Goal: Task Accomplishment & Management: Manage account settings

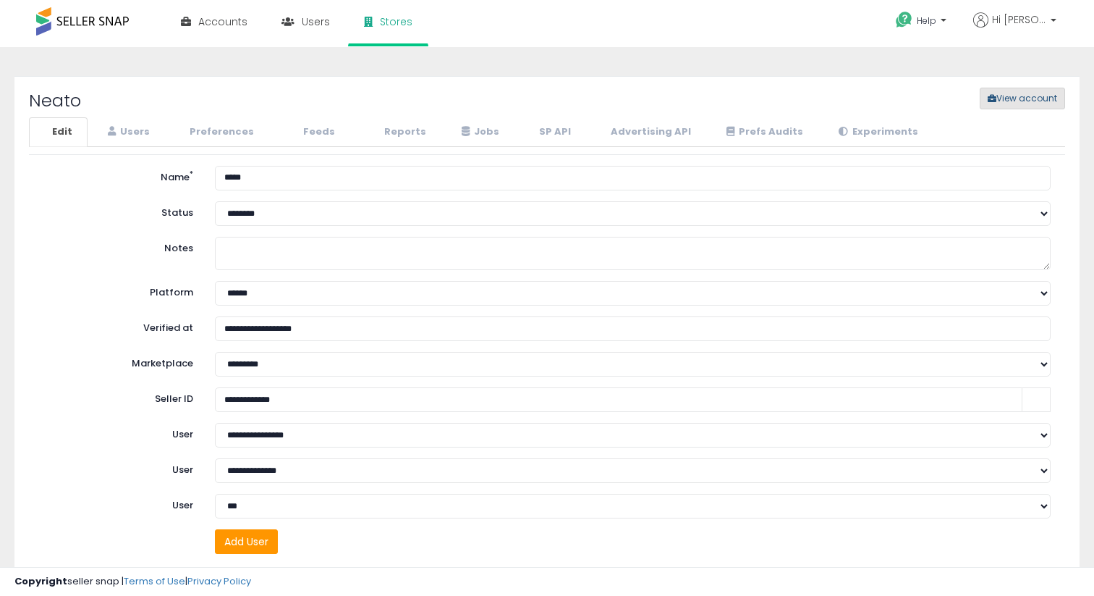
click at [997, 102] on button "View account" at bounding box center [1022, 99] width 85 height 22
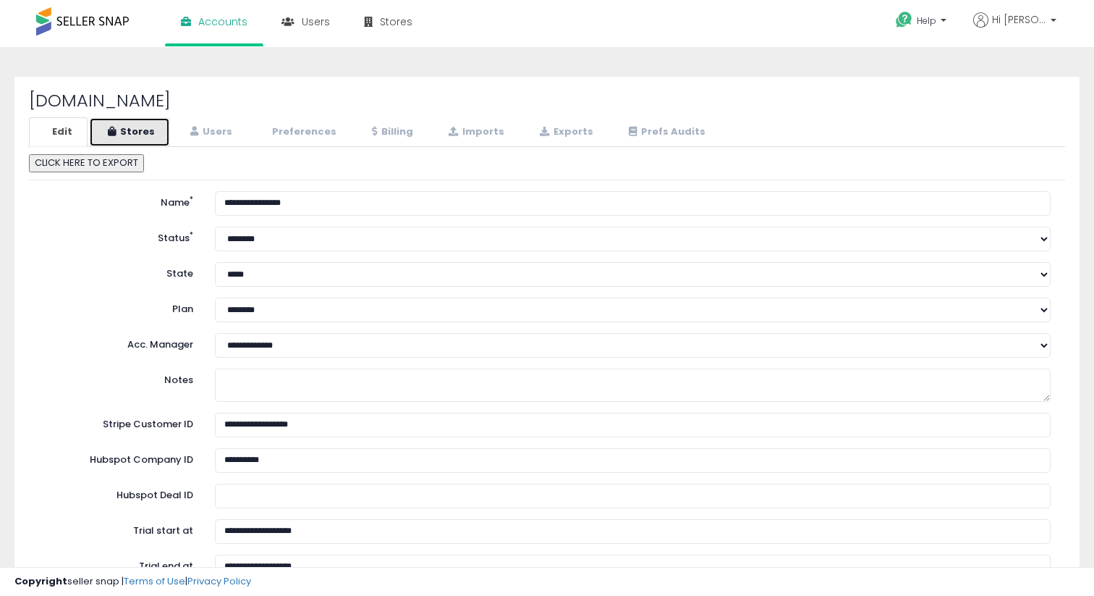
click at [127, 133] on link "Stores" at bounding box center [129, 132] width 81 height 30
click at [144, 131] on link "Stores" at bounding box center [129, 132] width 81 height 30
click at [239, 104] on h2 "[DOMAIN_NAME]" at bounding box center [547, 100] width 1036 height 19
click at [213, 133] on link "Users" at bounding box center [210, 132] width 76 height 30
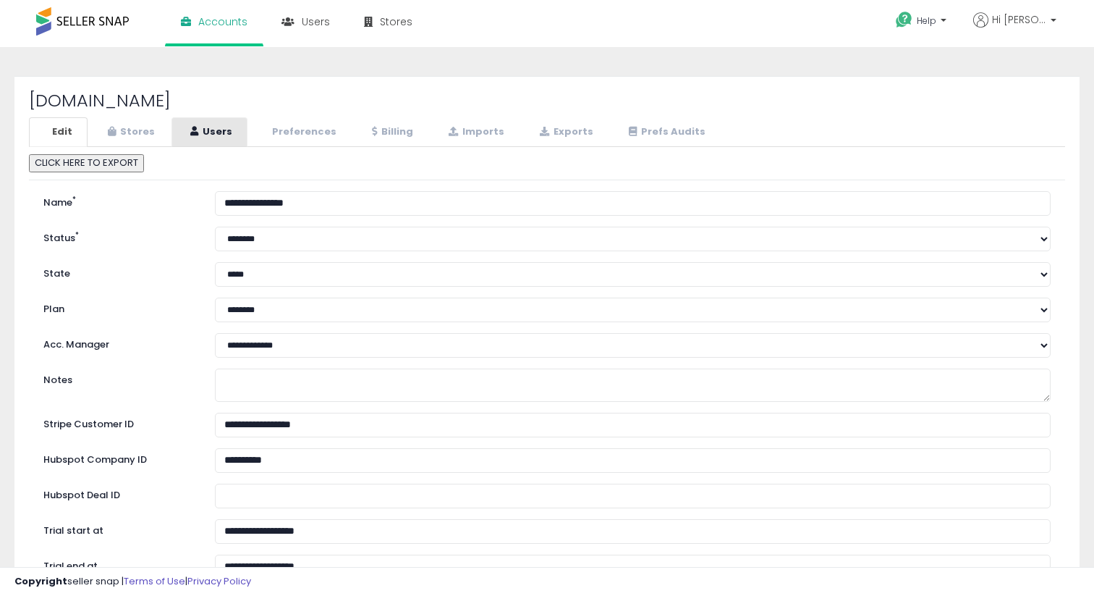
select select "**"
click at [213, 133] on link "Users" at bounding box center [218, 132] width 75 height 30
select select "**"
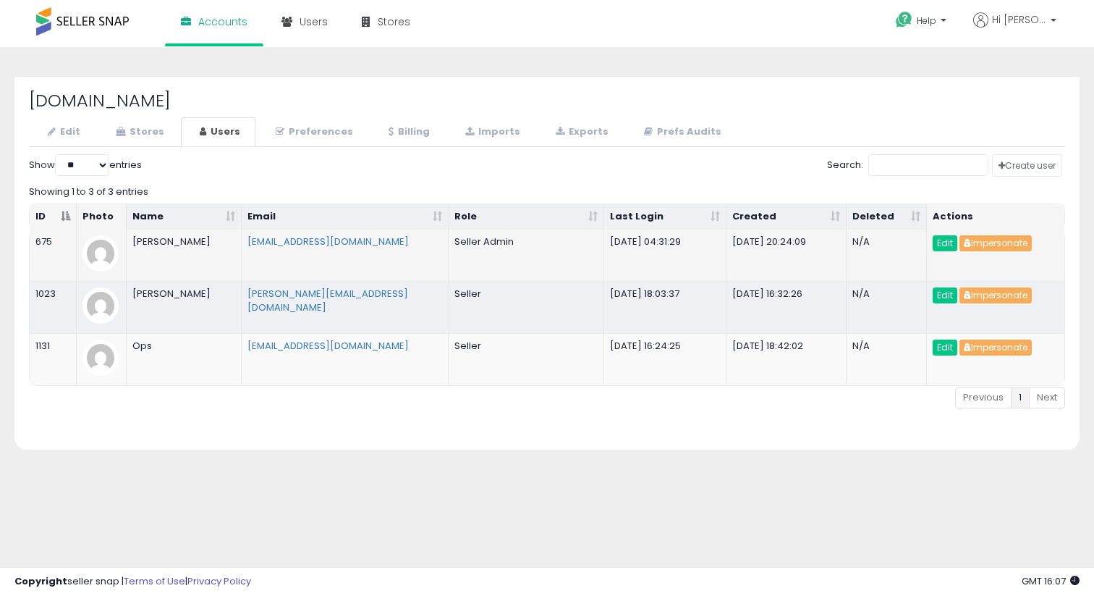
drag, startPoint x: 227, startPoint y: 250, endPoint x: 132, endPoint y: 242, distance: 95.1
click at [132, 242] on td "[PERSON_NAME]" at bounding box center [185, 254] width 116 height 51
copy td "[PERSON_NAME]"
